Goal: Navigation & Orientation: Find specific page/section

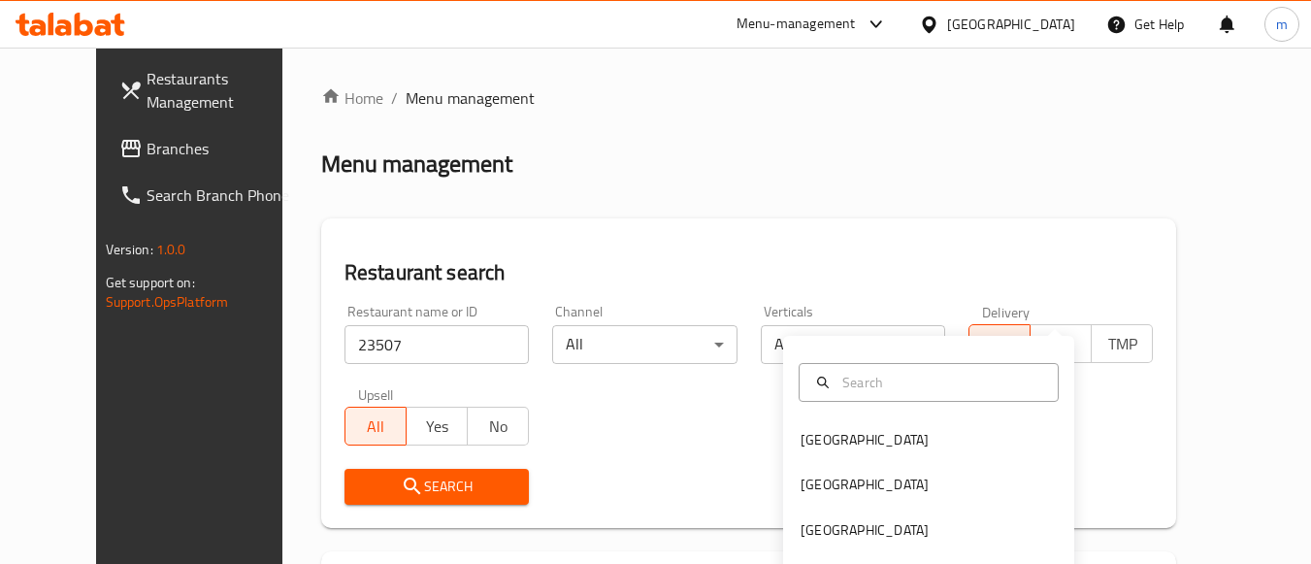
scroll to position [285, 0]
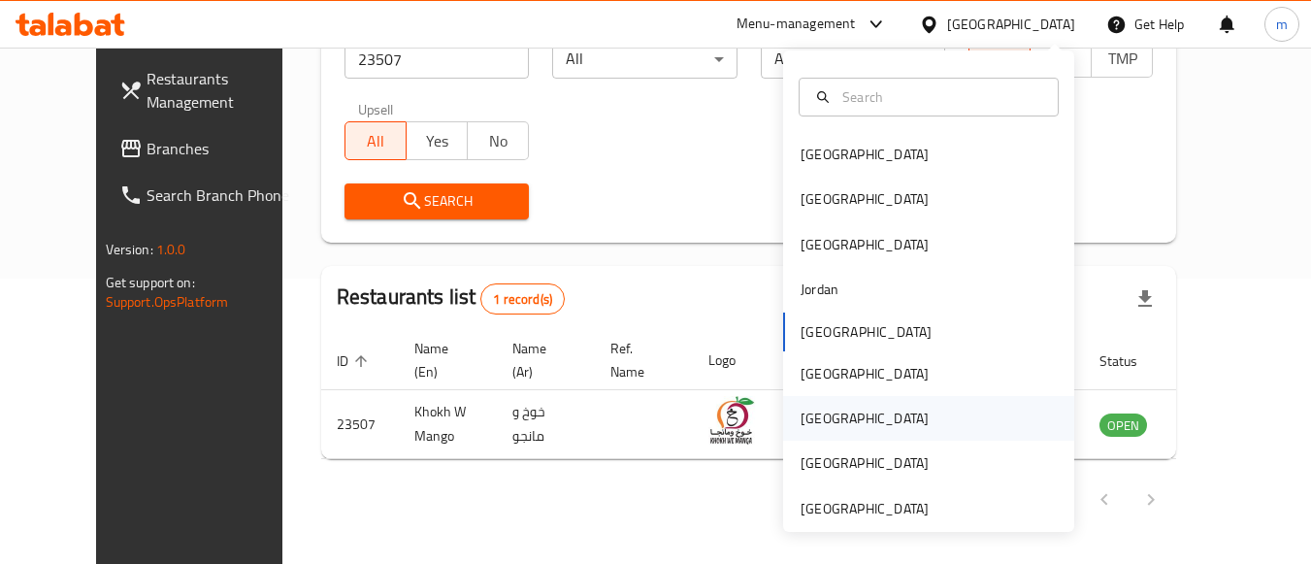
click at [912, 396] on div "[GEOGRAPHIC_DATA]" at bounding box center [928, 418] width 291 height 45
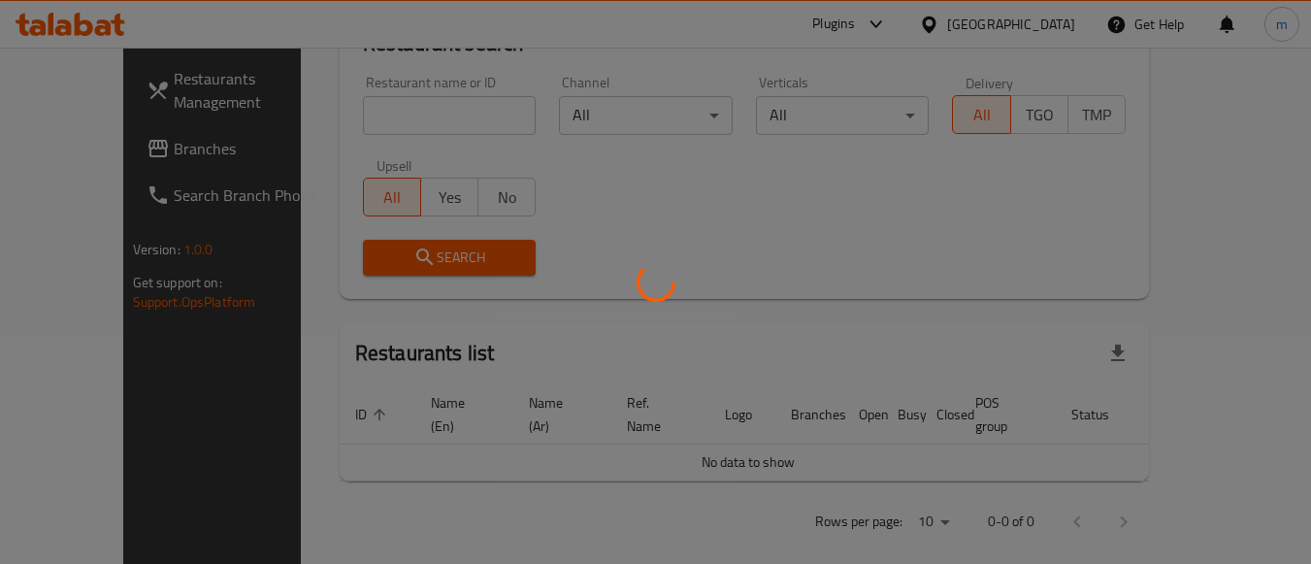
scroll to position [285, 0]
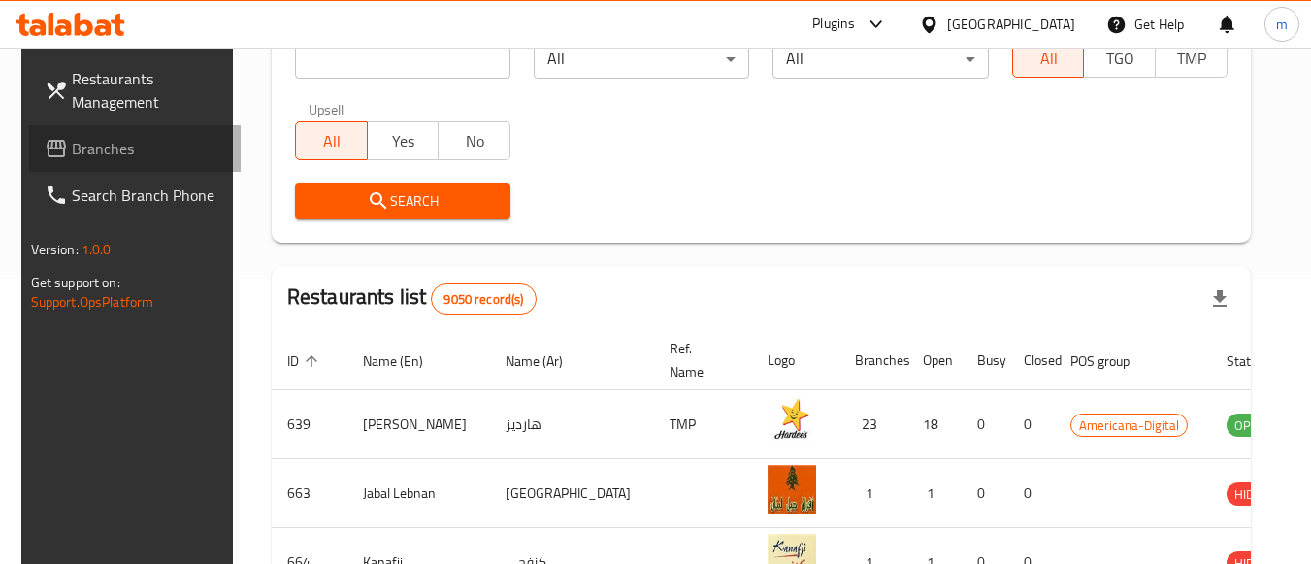
click at [123, 141] on span "Branches" at bounding box center [148, 148] width 153 height 23
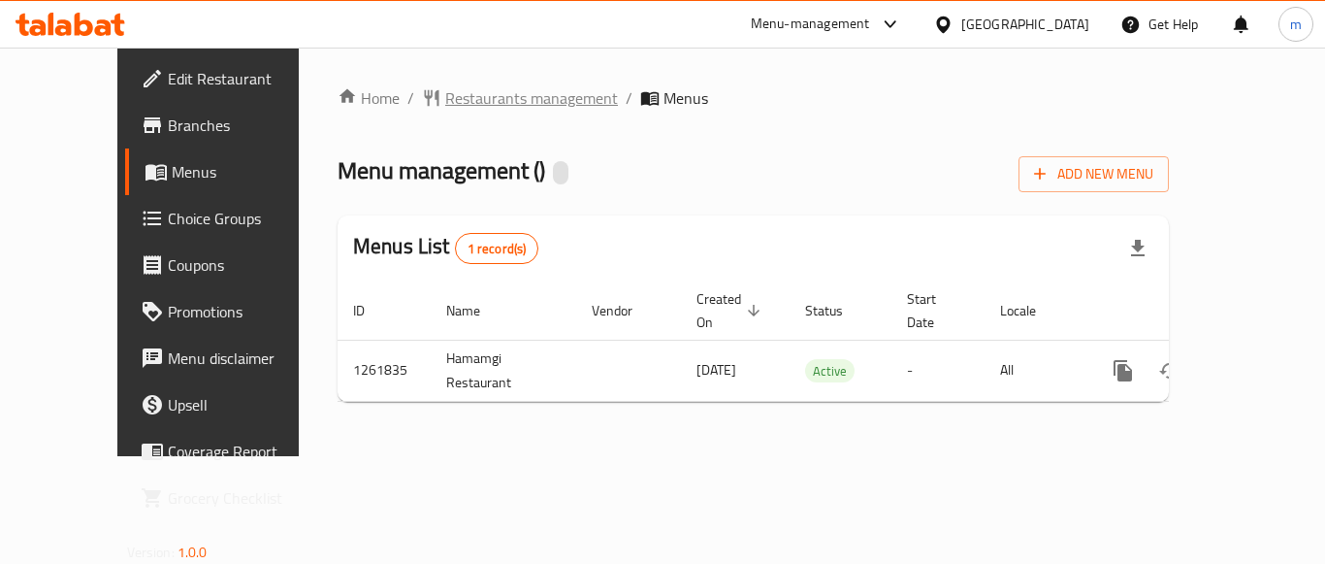
click at [445, 92] on span "Restaurants management" at bounding box center [531, 97] width 173 height 23
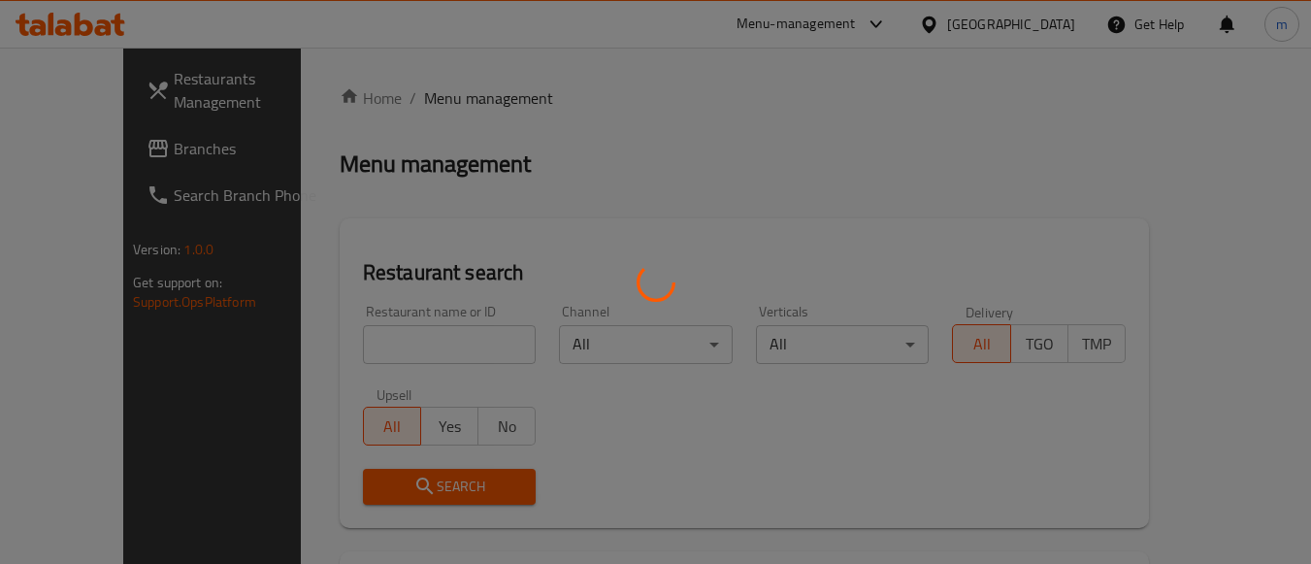
click at [345, 342] on div at bounding box center [655, 282] width 1311 height 564
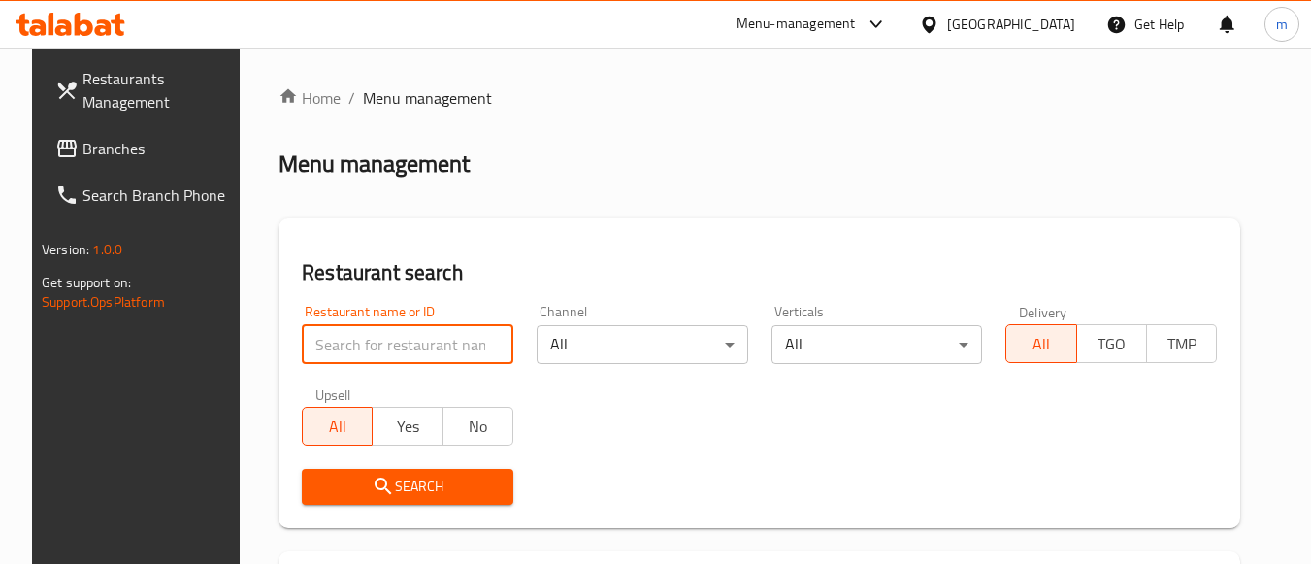
click at [345, 342] on input "search" at bounding box center [408, 344] width 212 height 39
paste input "685336"
type input "685336"
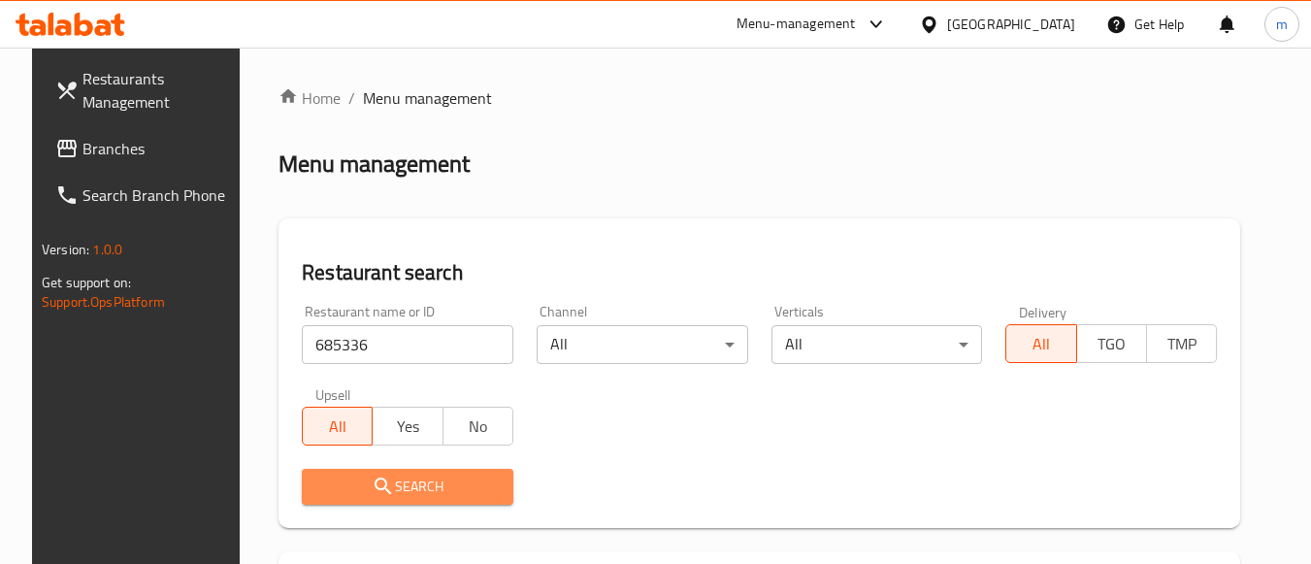
click at [375, 479] on icon "submit" at bounding box center [383, 485] width 16 height 16
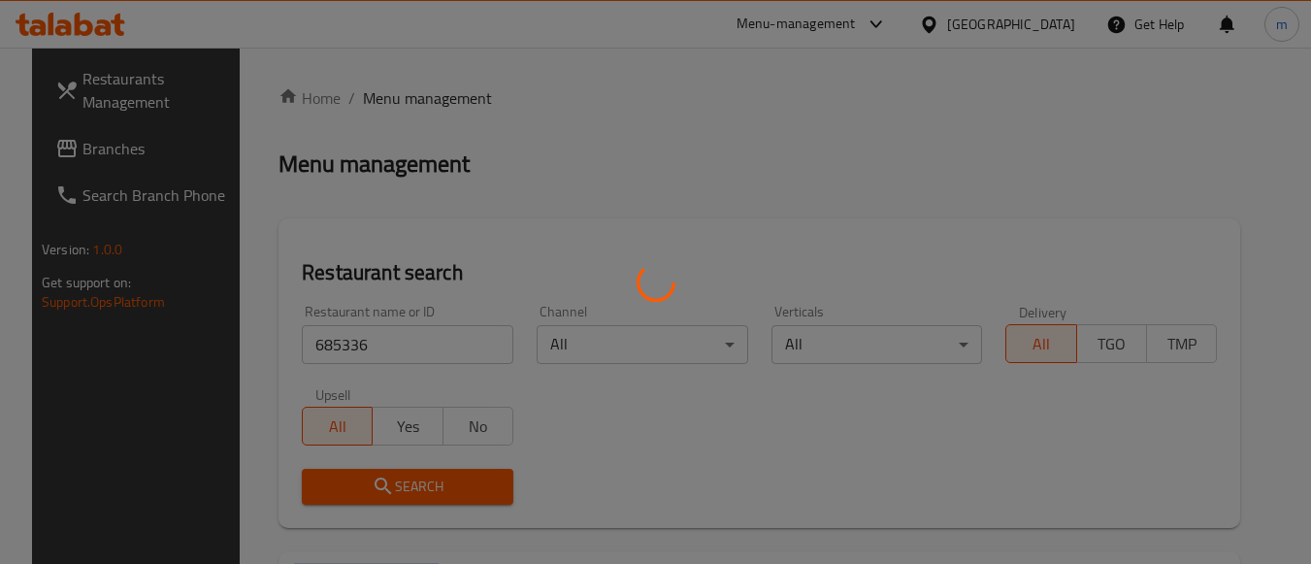
click at [369, 479] on div at bounding box center [655, 282] width 1311 height 564
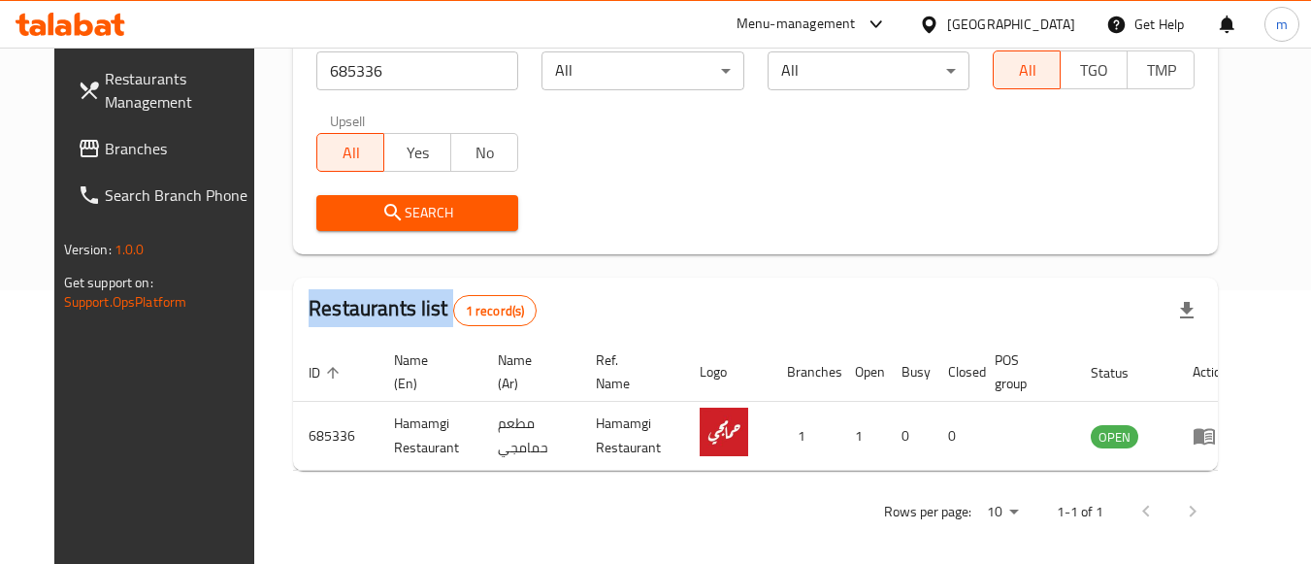
scroll to position [278, 0]
